Goal: Transaction & Acquisition: Purchase product/service

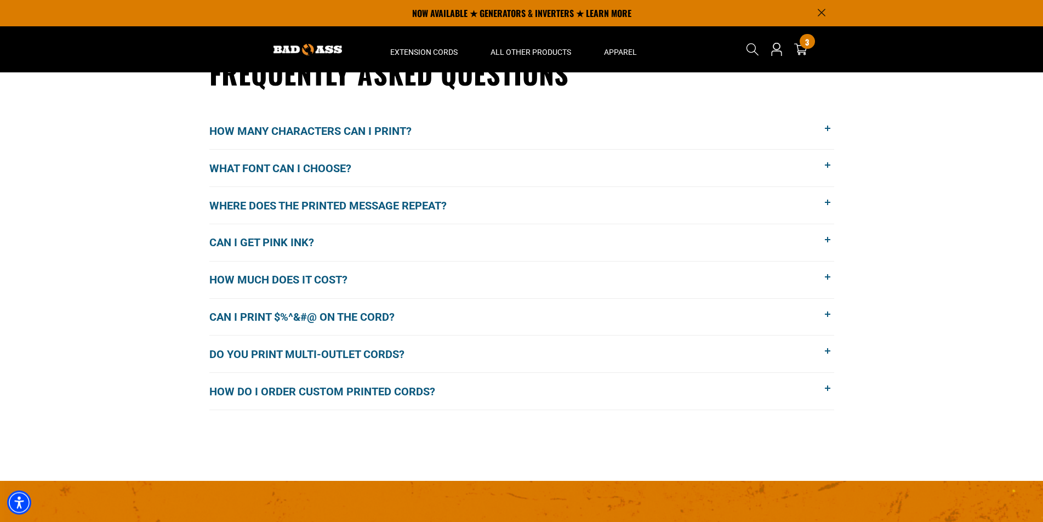
scroll to position [872, 0]
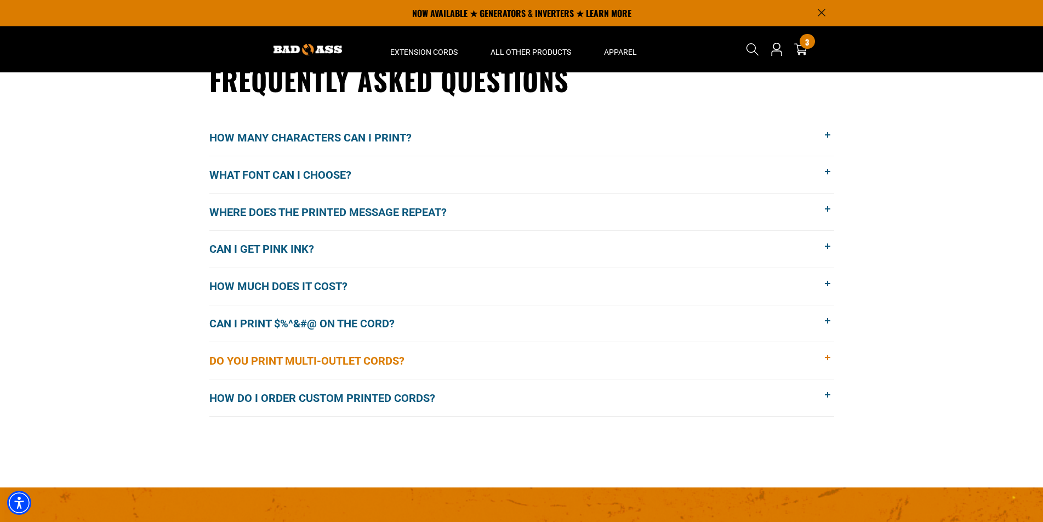
click at [391, 359] on span "Do you print multi-outlet cords?" at bounding box center [314, 360] width 211 height 16
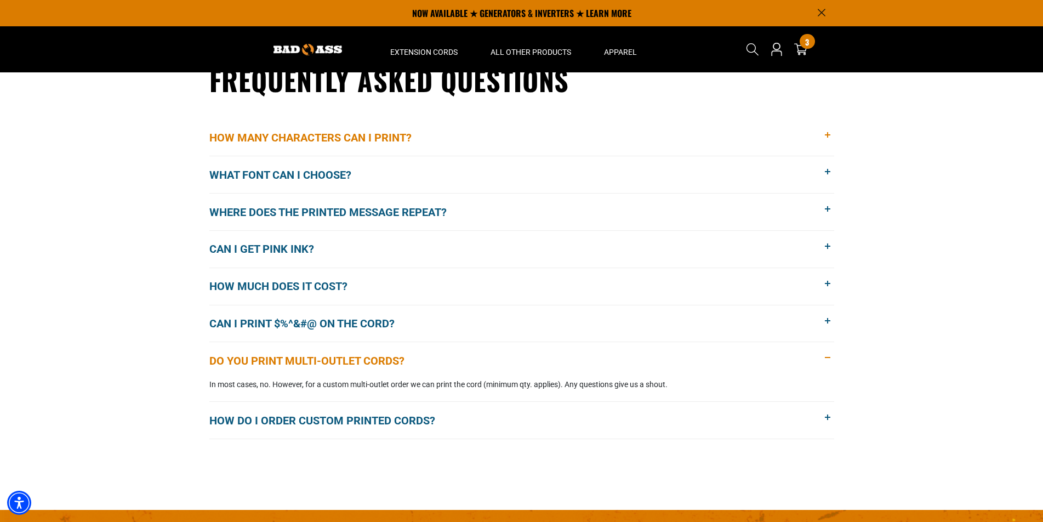
click at [365, 144] on span "How many characters can I print?" at bounding box center [318, 137] width 219 height 16
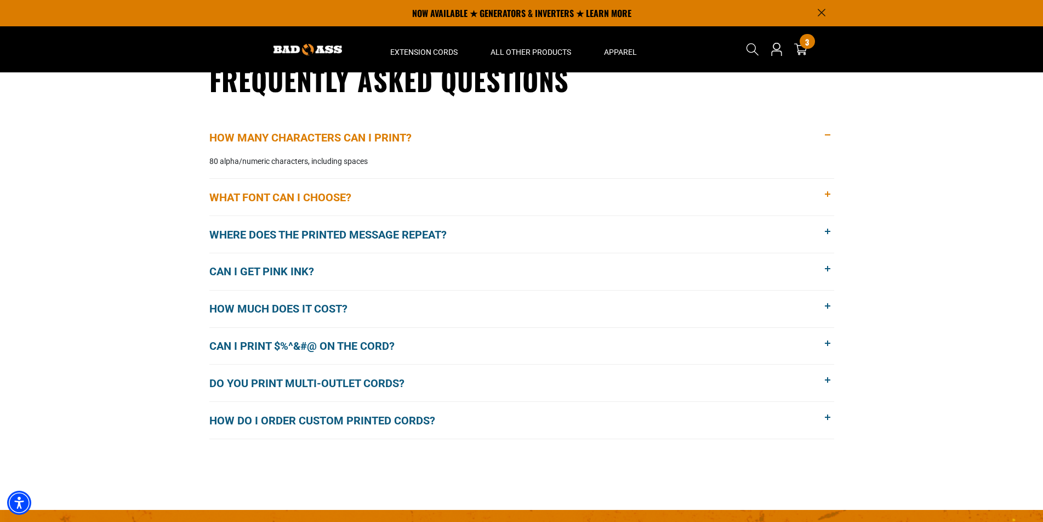
click at [329, 191] on span "What font can I choose?" at bounding box center [288, 197] width 158 height 16
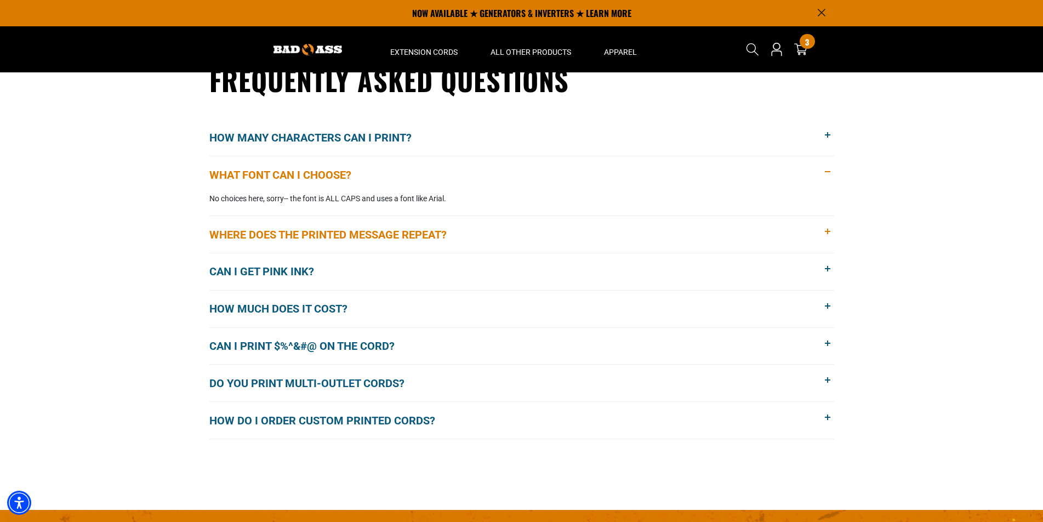
click at [342, 235] on span "Where does the printed message repeat?" at bounding box center [336, 234] width 254 height 16
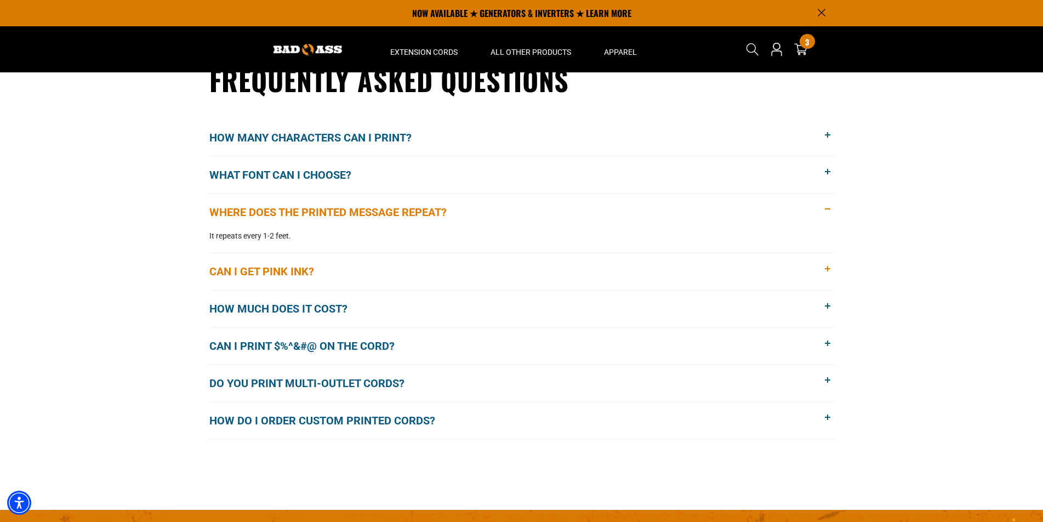
click at [299, 272] on span "Can I get pink ink?" at bounding box center [269, 271] width 121 height 16
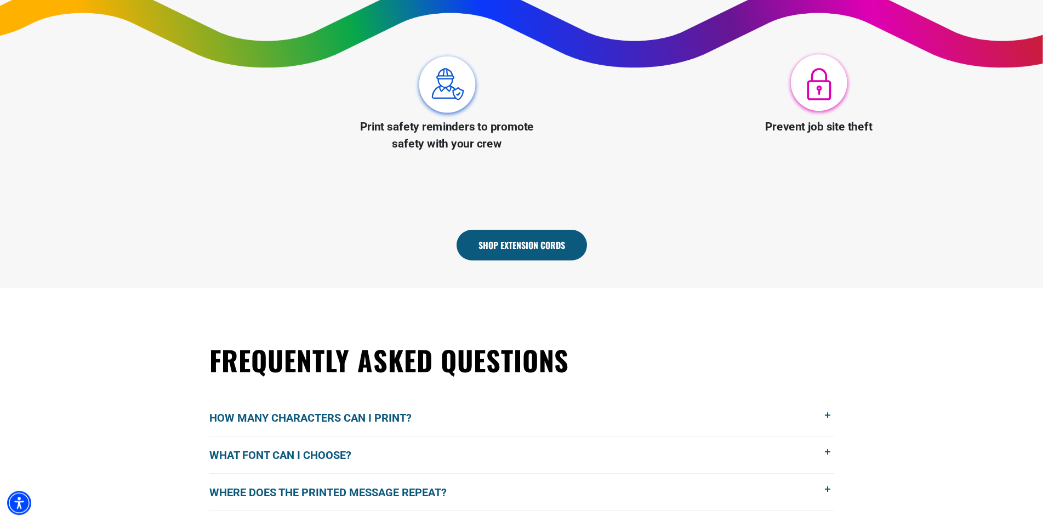
scroll to position [593, 0]
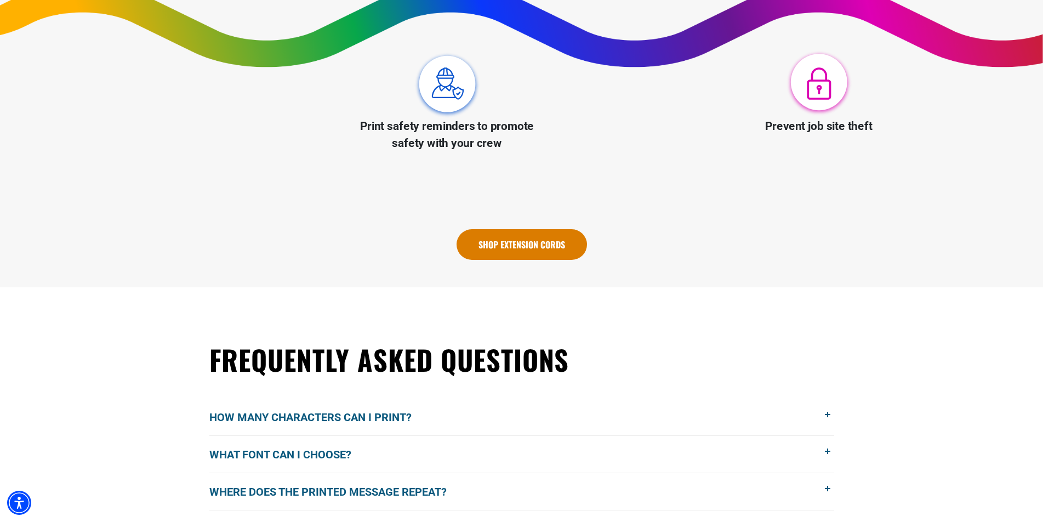
click at [544, 244] on link "Shop Extension Cords" at bounding box center [521, 244] width 130 height 31
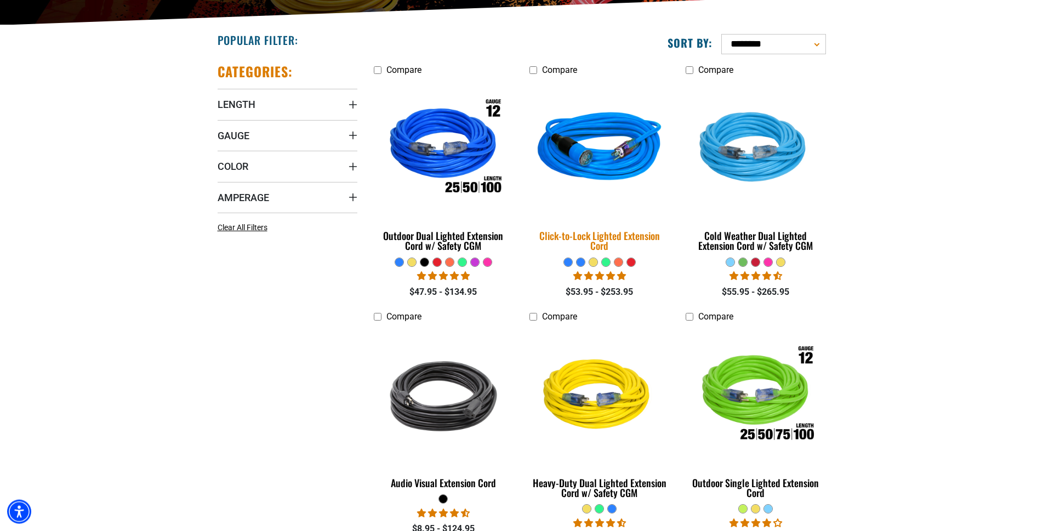
scroll to position [279, 0]
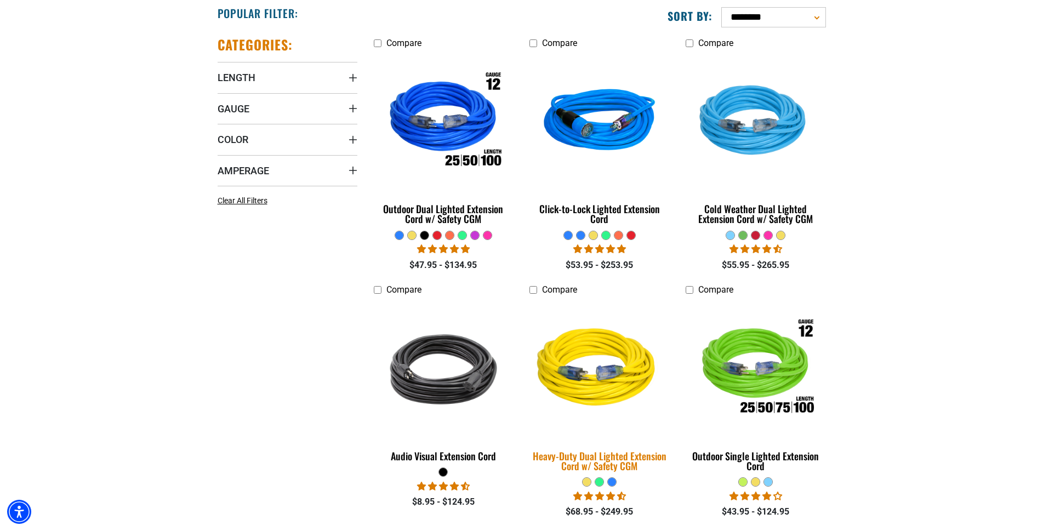
click at [598, 383] on img at bounding box center [599, 369] width 153 height 140
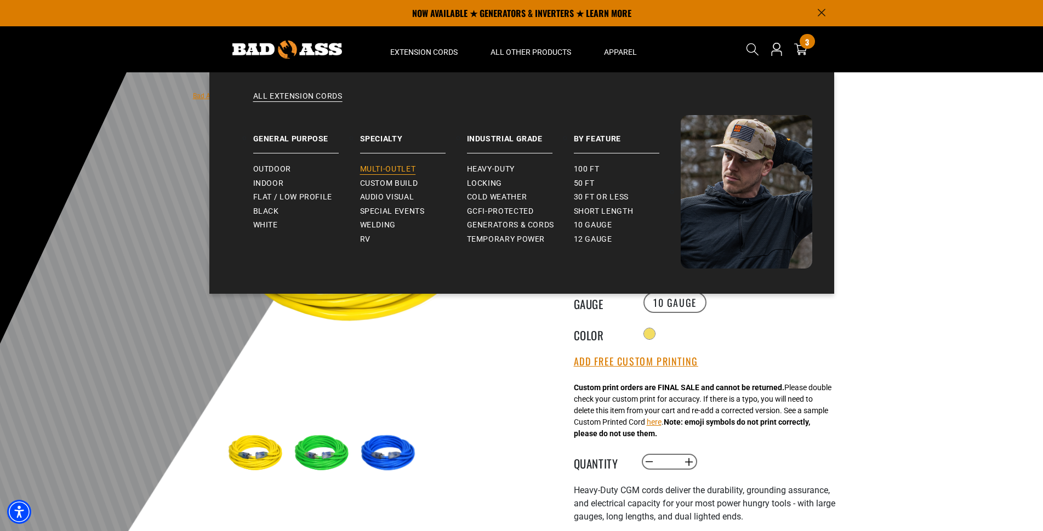
click at [392, 168] on span "Multi-Outlet" at bounding box center [388, 169] width 56 height 10
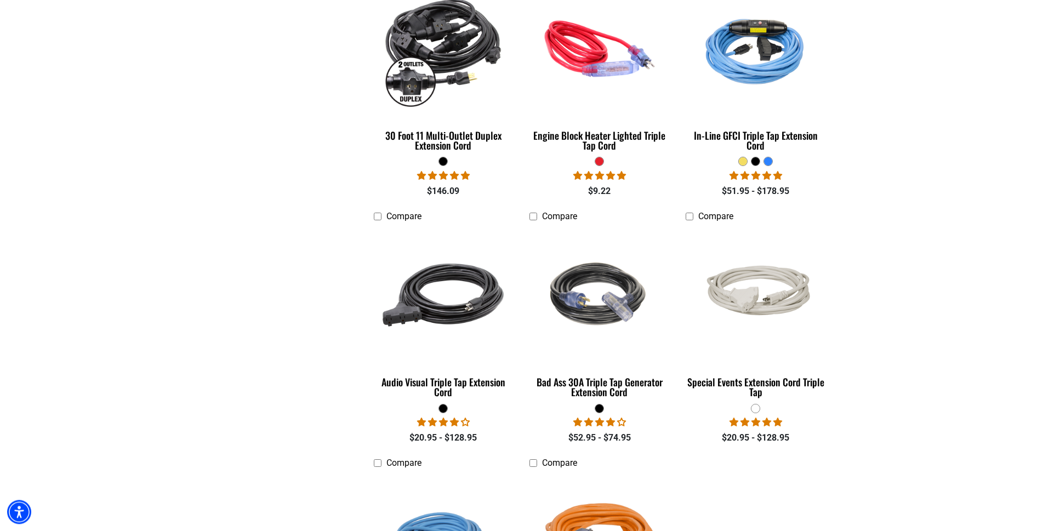
scroll to position [615, 0]
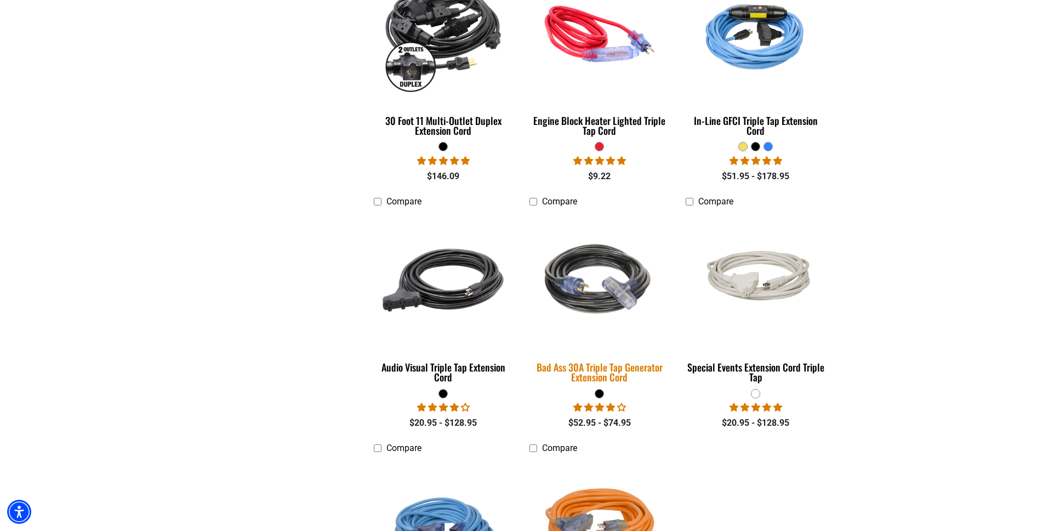
click at [581, 287] on img at bounding box center [599, 280] width 153 height 140
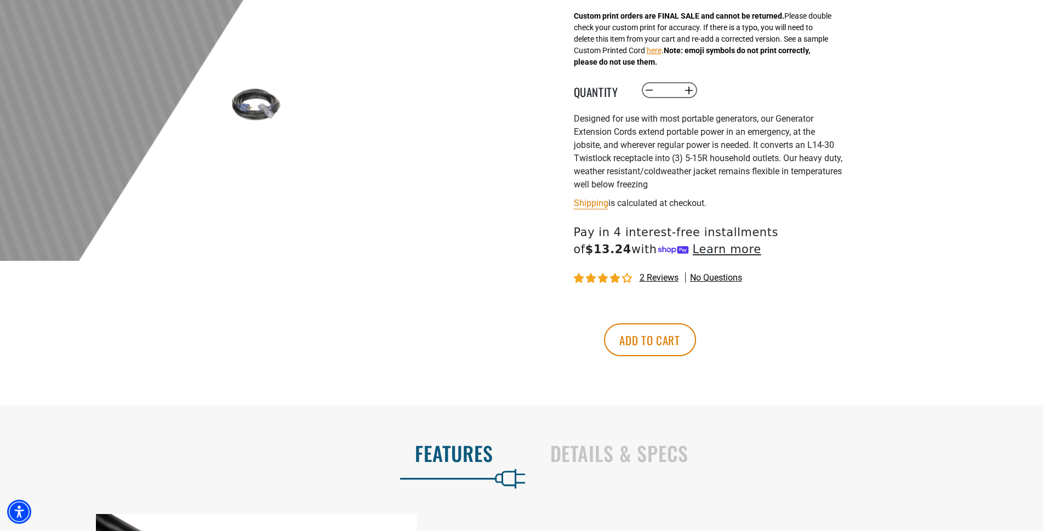
scroll to position [391, 0]
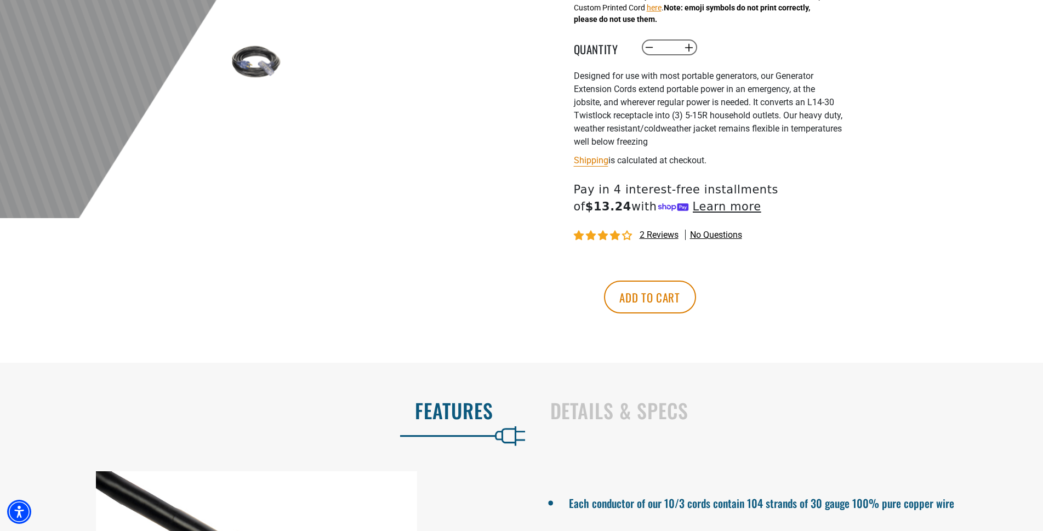
click at [648, 240] on span "2 reviews" at bounding box center [658, 235] width 39 height 10
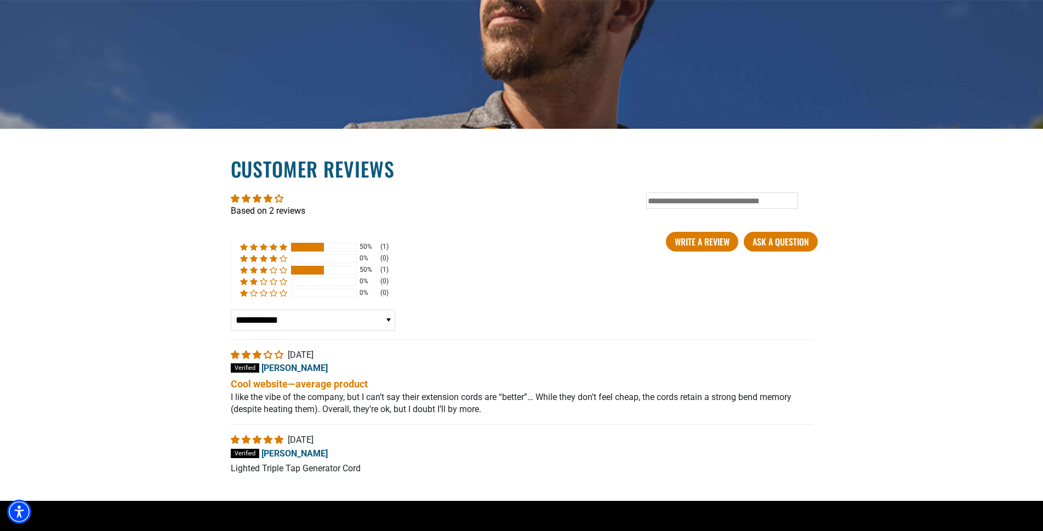
scroll to position [1832, 0]
